Goal: Transaction & Acquisition: Purchase product/service

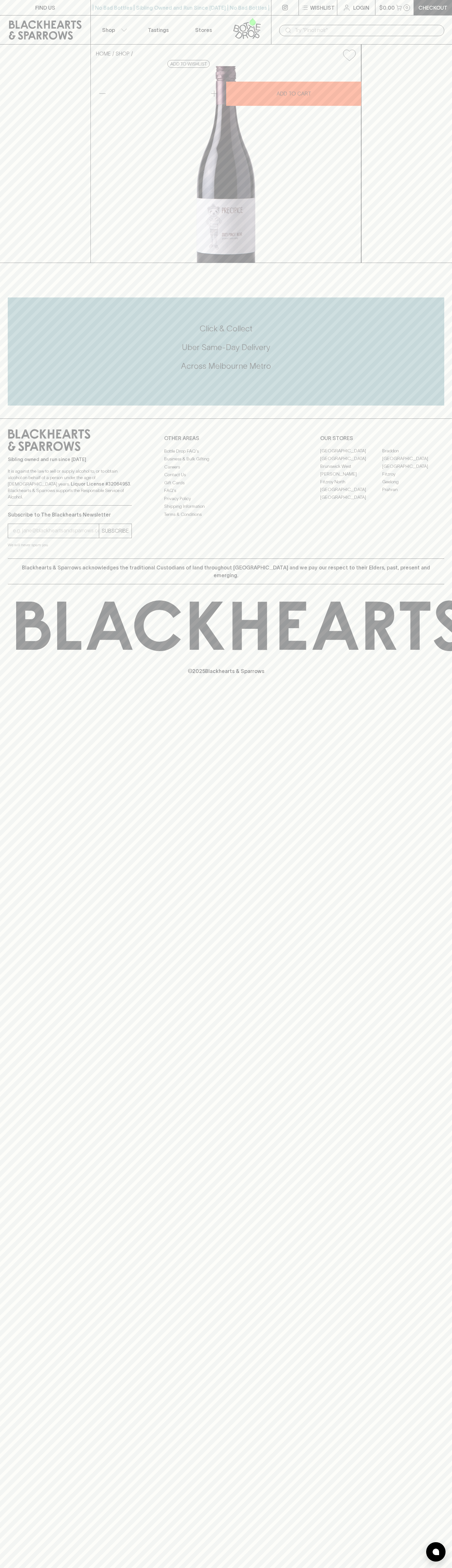
click at [373, 1] on link "Login" at bounding box center [356, 7] width 38 height 15
click at [443, 651] on icon at bounding box center [453, 625] width 873 height 51
click at [212, 1567] on html "FIND US | No Bad Bottles | Sibling Owned and Run Since 2006 | No Bad Bottles | …" at bounding box center [226, 784] width 452 height 1568
click at [4, 1480] on div "FIND US | No Bad Bottles | Sibling Owned and Run Since 2006 | No Bad Bottles | …" at bounding box center [226, 784] width 452 height 1568
